Goal: Information Seeking & Learning: Learn about a topic

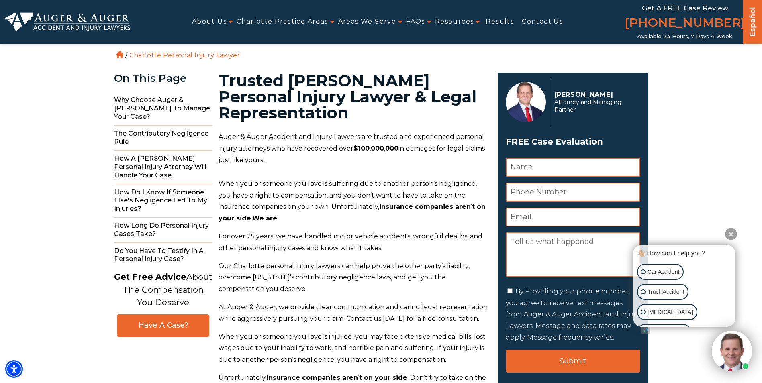
click at [729, 235] on button "Close Intaker Chat Widget" at bounding box center [731, 234] width 11 height 11
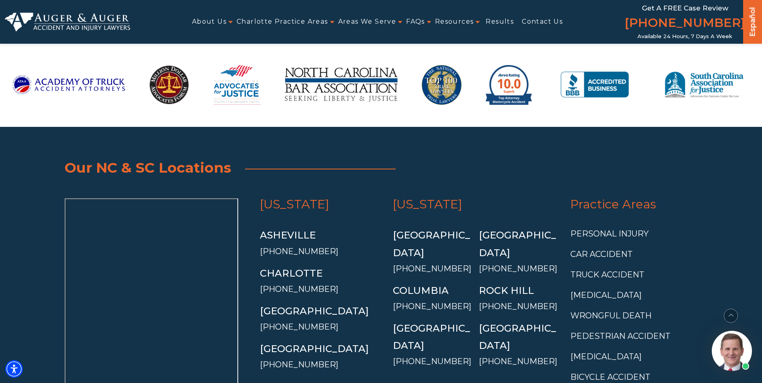
scroll to position [6614, 0]
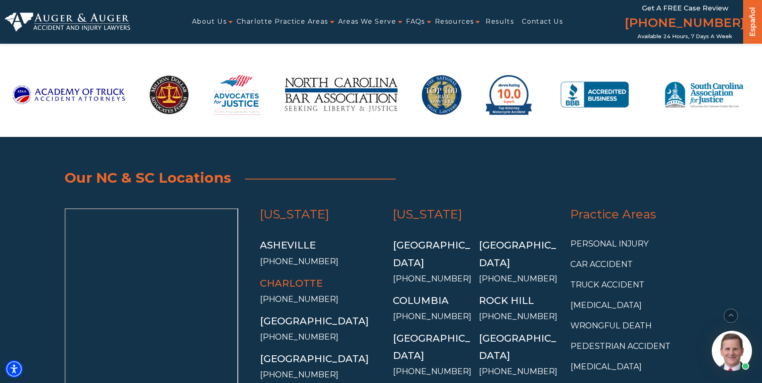
click at [298, 278] on link "Charlotte" at bounding box center [291, 284] width 63 height 12
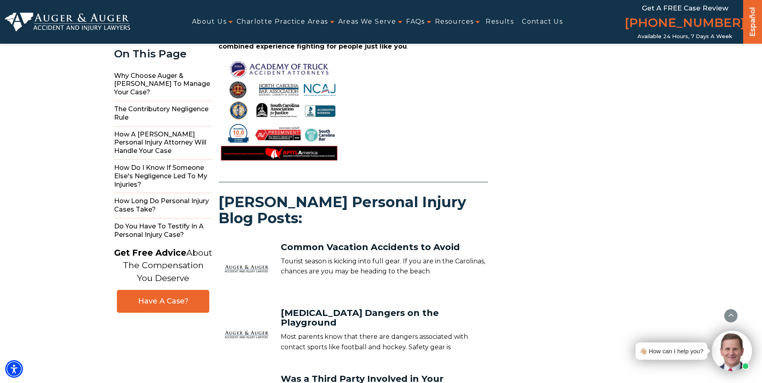
scroll to position [5489, 0]
